Goal: Complete application form

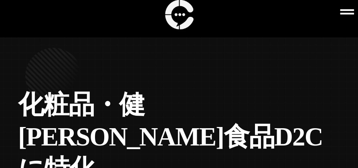
click at [344, 5] on icon at bounding box center [347, 12] width 14 height 14
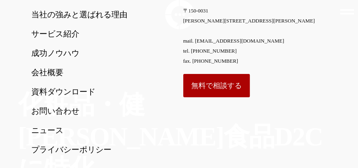
scroll to position [133, 0]
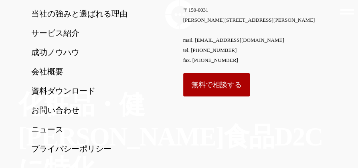
click at [49, 105] on link "お問い合わせ" at bounding box center [101, 110] width 141 height 10
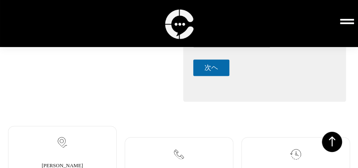
scroll to position [296, 0]
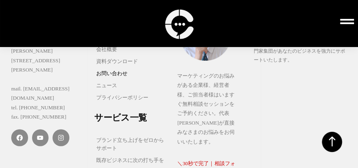
scroll to position [136, 0]
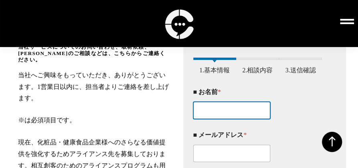
click at [225, 119] on input "■ お名前 *" at bounding box center [231, 109] width 77 height 17
paste input "中島勝善"
type input "中島勝善"
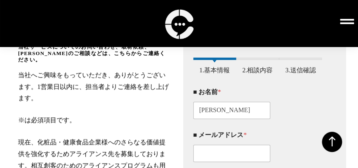
click at [225, 152] on div "■ メールアドレス *" at bounding box center [257, 146] width 129 height 43
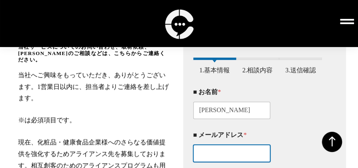
click at [221, 162] on input "■ メールアドレス *" at bounding box center [231, 152] width 77 height 17
paste input "contact@ka-chandesign.com"
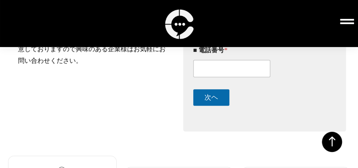
scroll to position [265, 0]
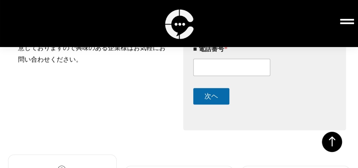
type input "contact@ka-chandesign.com"
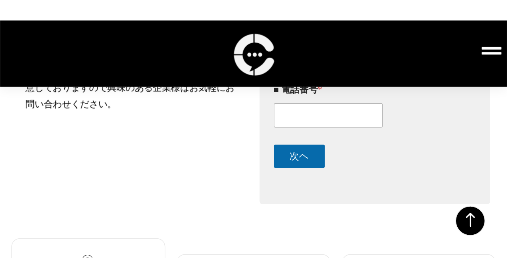
scroll to position [0, 0]
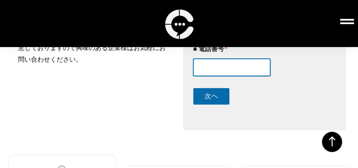
click at [217, 76] on input "■ 電話番号 *" at bounding box center [231, 67] width 77 height 17
paste input "08093013991"
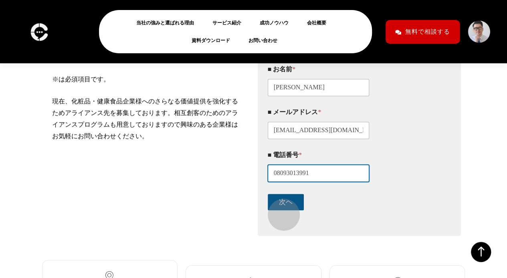
type input "08093013991"
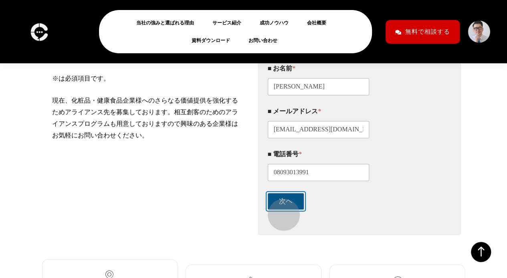
click at [284, 167] on button "次ヘ" at bounding box center [286, 201] width 36 height 16
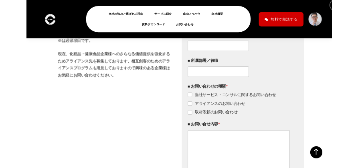
scroll to position [167, 0]
